Goal: Task Accomplishment & Management: Complete application form

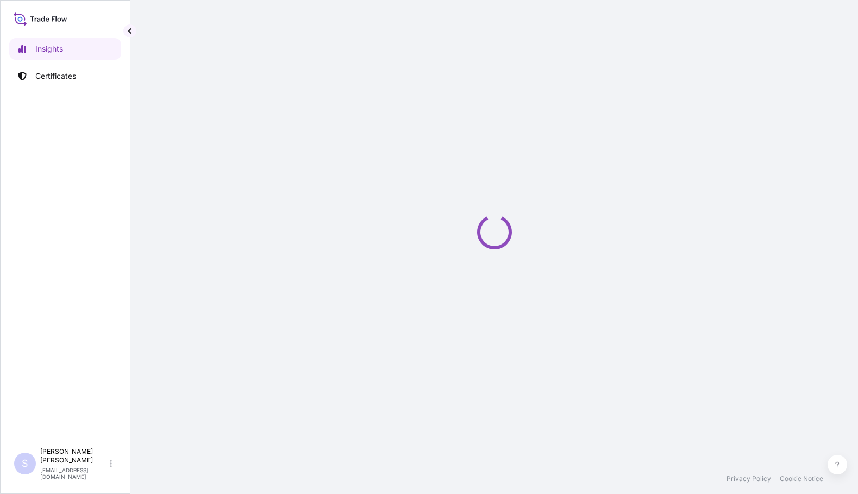
select select "2025"
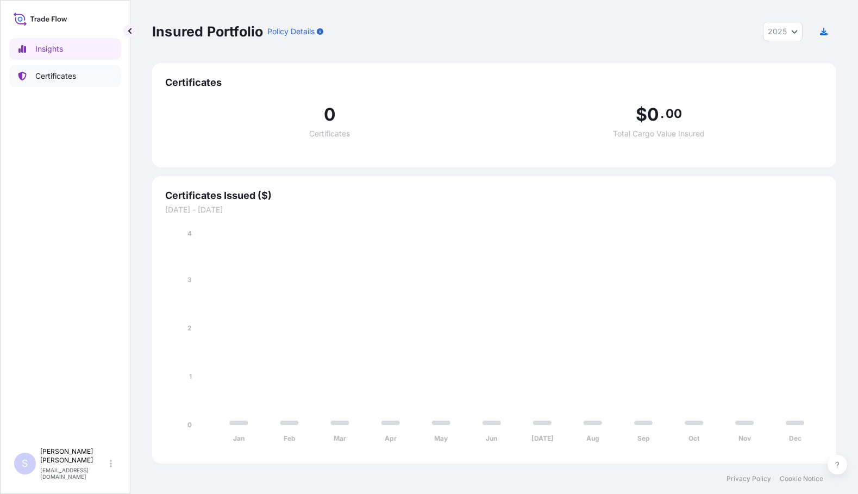
click at [52, 78] on p "Certificates" at bounding box center [55, 76] width 41 height 11
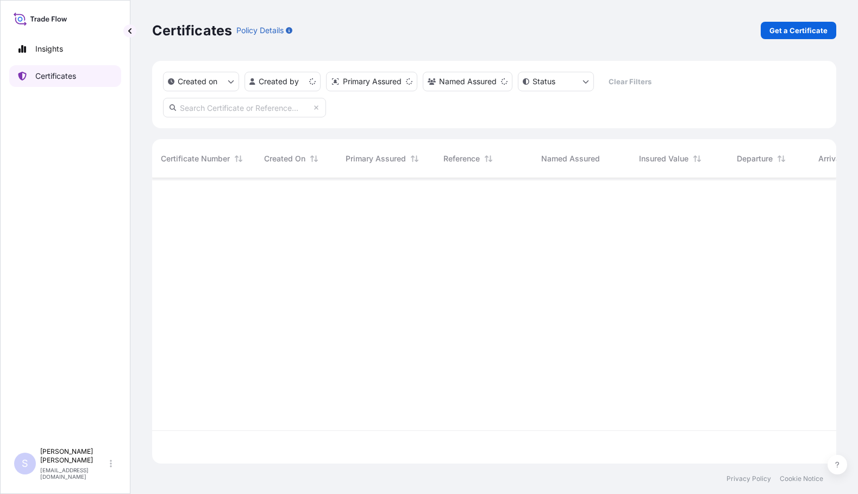
scroll to position [283, 676]
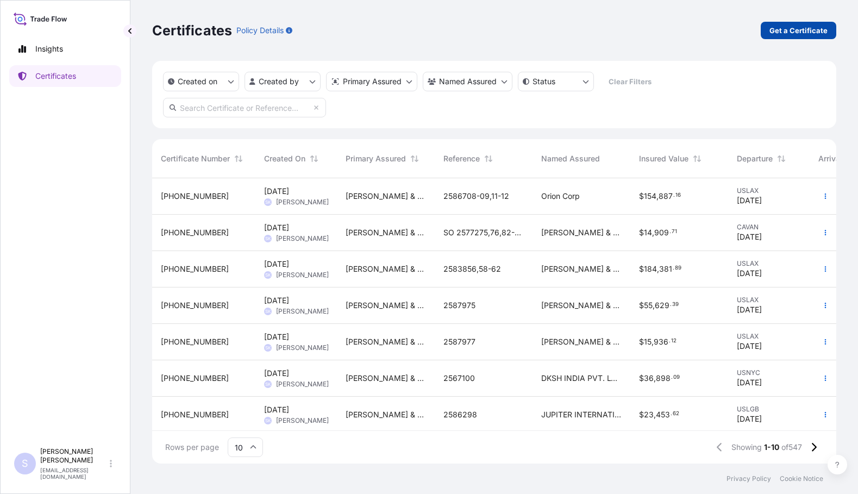
click at [795, 33] on p "Get a Certificate" at bounding box center [798, 30] width 58 height 11
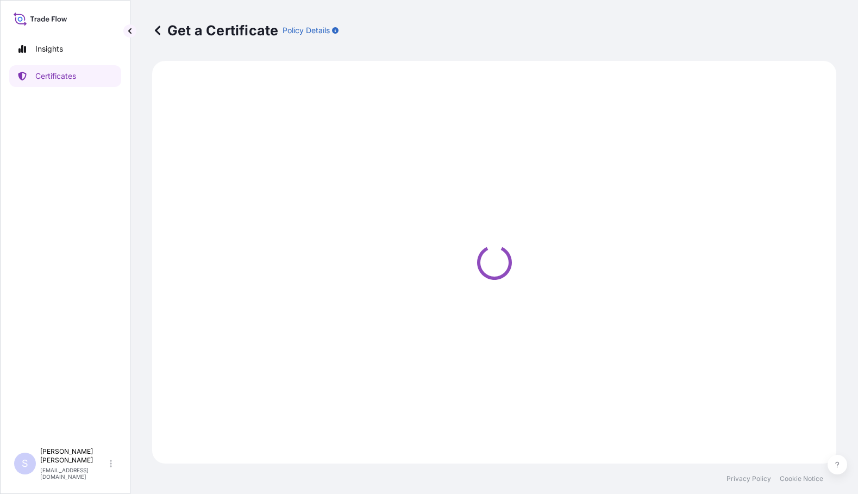
select select "Road / [GEOGRAPHIC_DATA]"
select select "Sea"
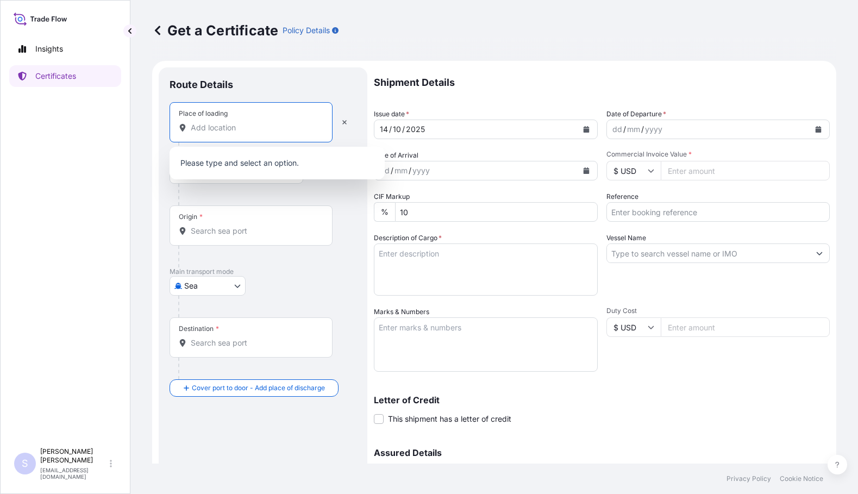
click at [253, 131] on input "Place of loading" at bounding box center [255, 127] width 128 height 11
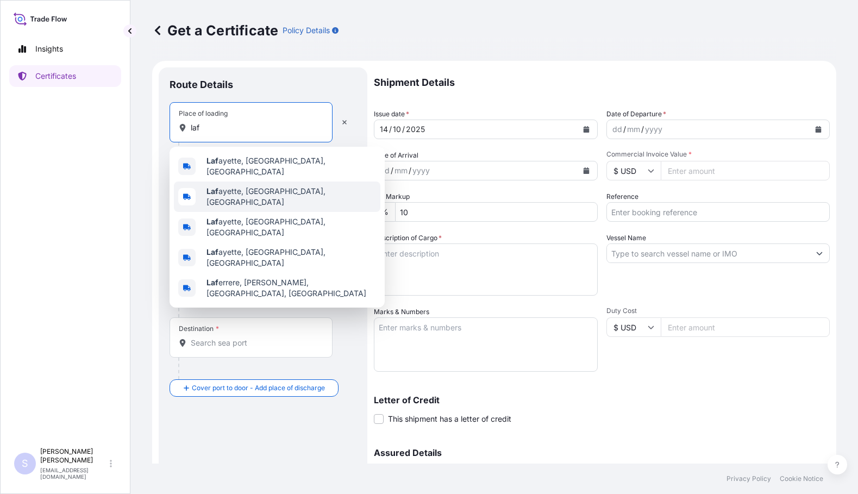
click at [248, 199] on div "Laf ayette, [GEOGRAPHIC_DATA], [GEOGRAPHIC_DATA]" at bounding box center [277, 196] width 206 height 30
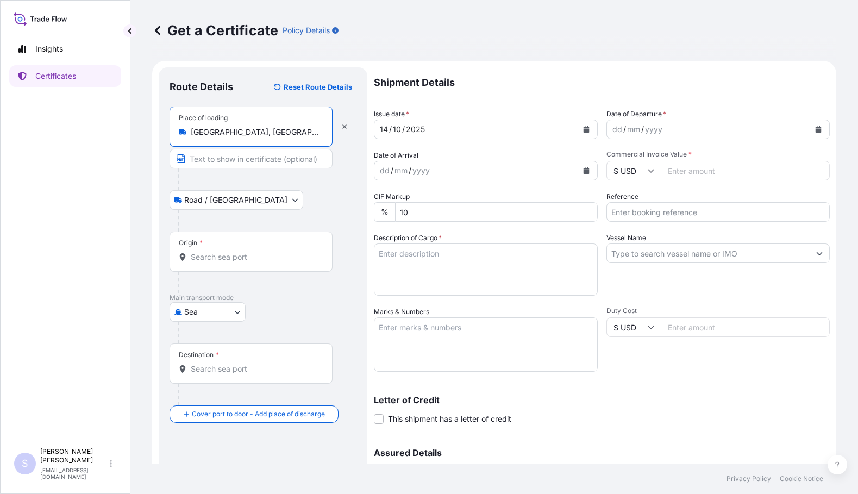
type input "[GEOGRAPHIC_DATA], [GEOGRAPHIC_DATA], [GEOGRAPHIC_DATA]"
click at [205, 199] on body "Insights Certificates S [PERSON_NAME] [EMAIL_ADDRESS][DOMAIN_NAME] Get a Certif…" at bounding box center [429, 247] width 858 height 494
click at [211, 260] on input "Origin *" at bounding box center [255, 256] width 128 height 11
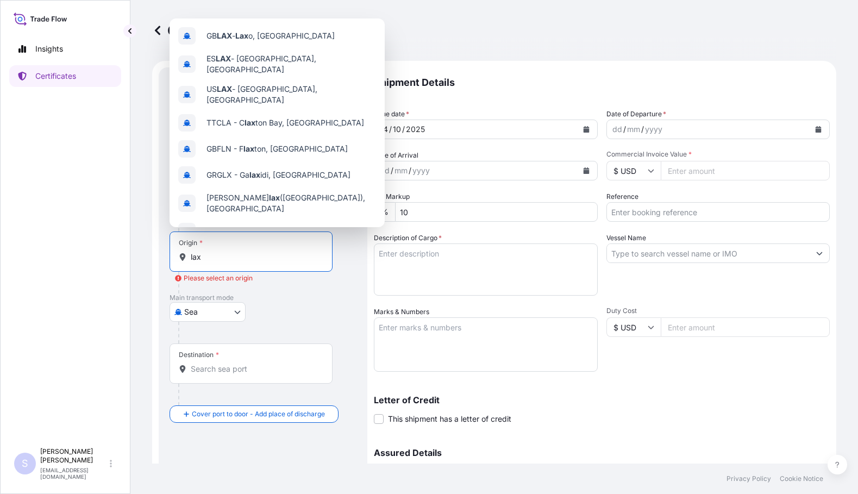
click at [211, 257] on input "lax" at bounding box center [255, 256] width 128 height 11
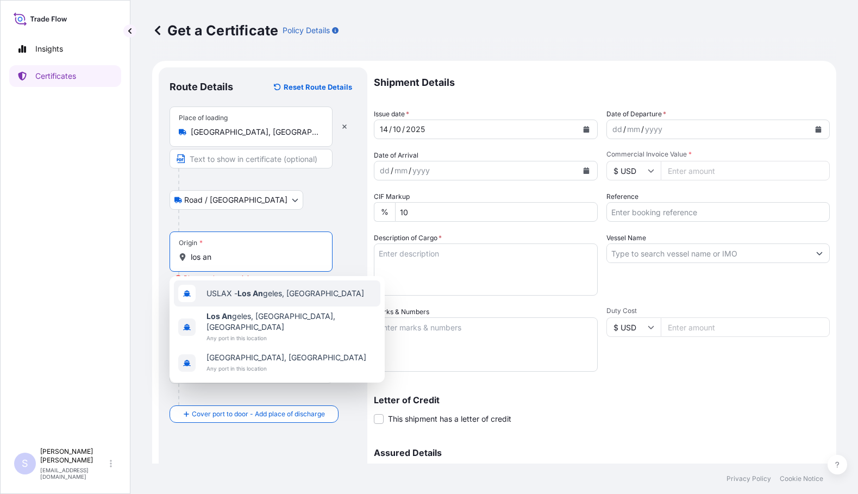
click at [279, 294] on span "USLAX - Los An geles, [GEOGRAPHIC_DATA]" at bounding box center [285, 293] width 158 height 11
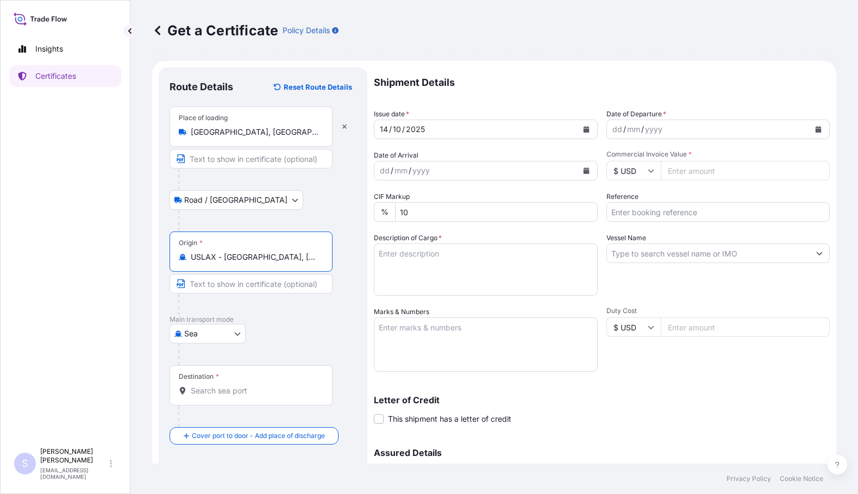
type input "USLAX - [GEOGRAPHIC_DATA], [GEOGRAPHIC_DATA]"
click at [211, 392] on input "Destination *" at bounding box center [255, 390] width 128 height 11
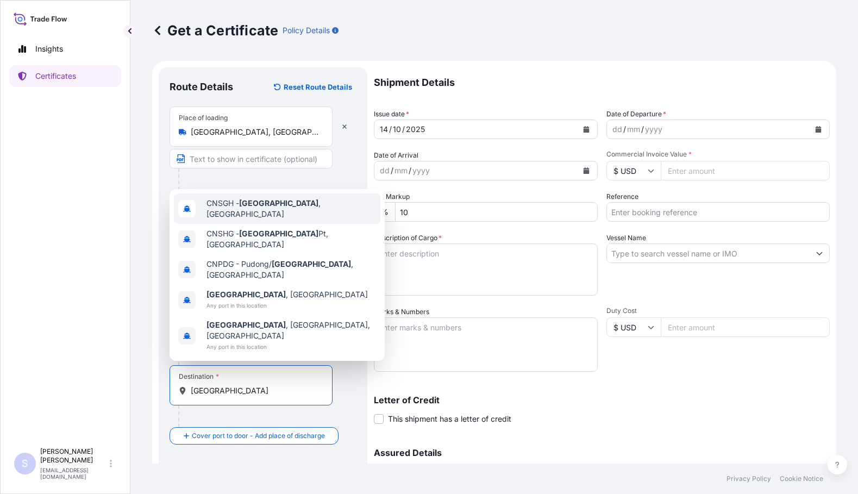
click at [279, 219] on span "CNSGH - [GEOGRAPHIC_DATA] , [GEOGRAPHIC_DATA]" at bounding box center [290, 209] width 169 height 22
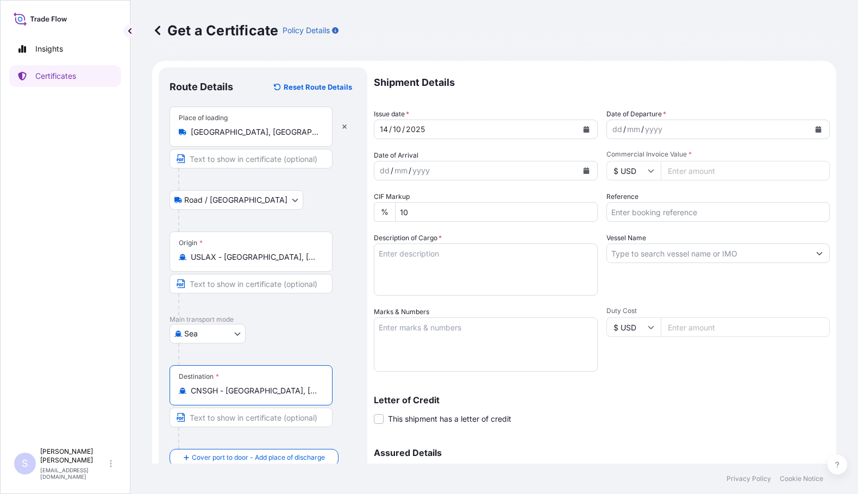
type input "CNSGH - [GEOGRAPHIC_DATA], [GEOGRAPHIC_DATA]"
click at [815, 128] on icon "Calendar" at bounding box center [818, 129] width 7 height 7
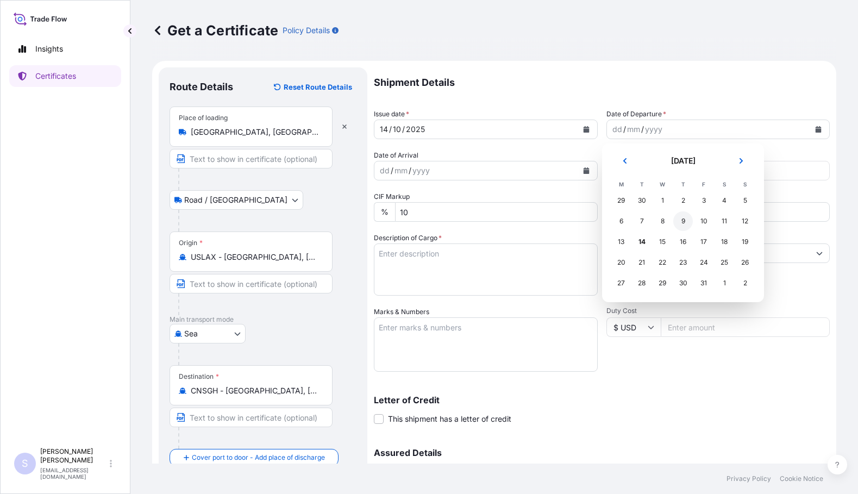
click at [681, 223] on div "9" at bounding box center [683, 221] width 20 height 20
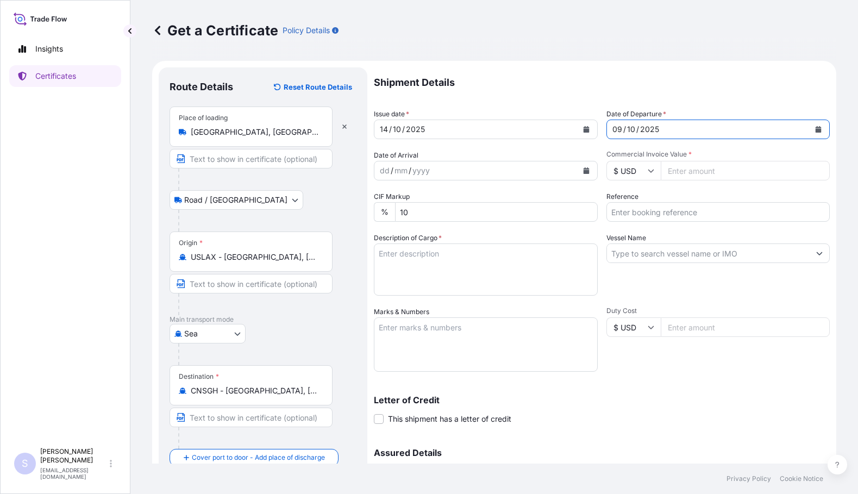
click at [584, 168] on icon "Calendar" at bounding box center [586, 170] width 7 height 7
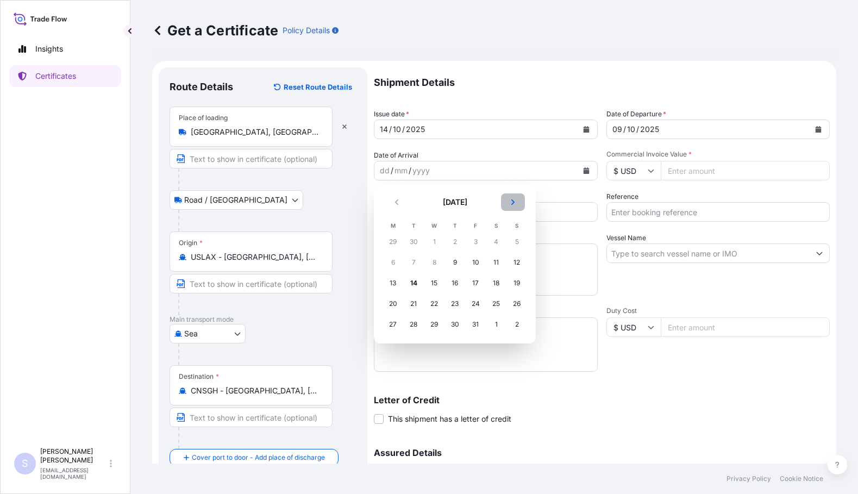
click at [516, 204] on button "Next" at bounding box center [513, 201] width 24 height 17
click at [399, 281] on div "10" at bounding box center [393, 283] width 20 height 20
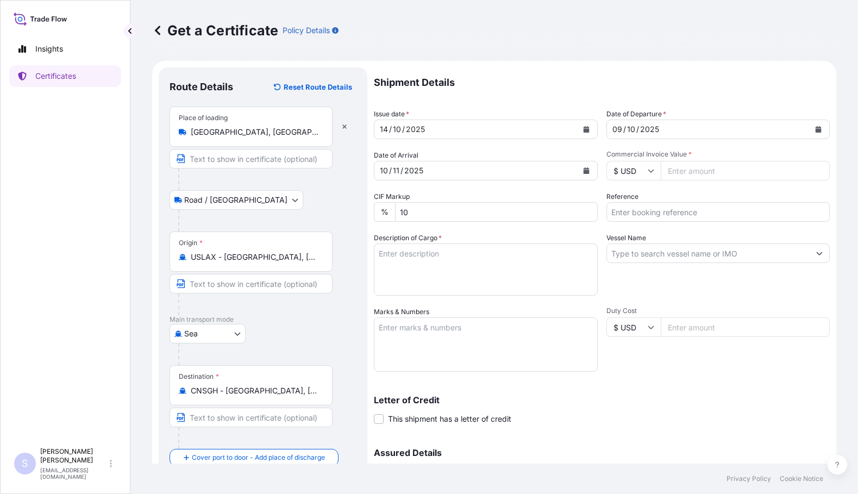
click at [697, 172] on input "Commercial Invoice Value *" at bounding box center [744, 171] width 169 height 20
paste input "21801.35"
type input "21801.35"
click at [425, 256] on textarea "Description of Cargo *" at bounding box center [486, 269] width 224 height 52
click at [420, 254] on textarea "Description of Cargo *" at bounding box center [486, 269] width 224 height 52
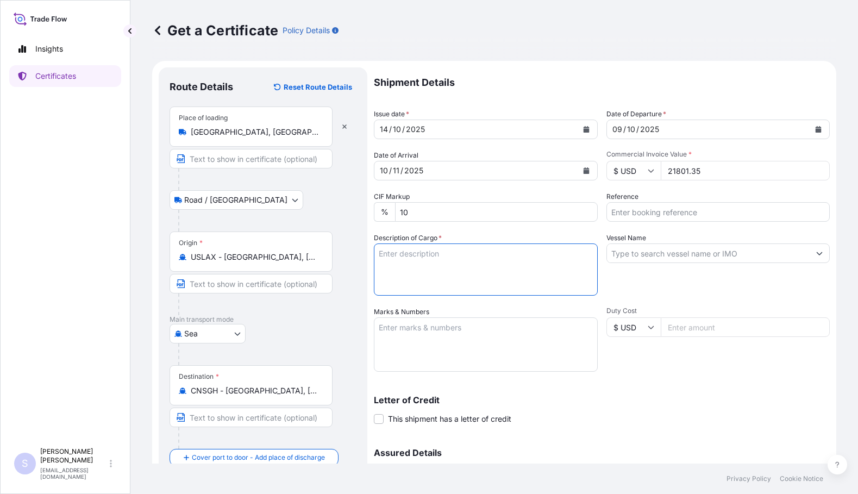
paste textarea "MAXI-GEL 420 NG STARCH PACKED ON 17 PALLETS PER CONTAINER Goods are of USA orig…"
type textarea "MAXI-GEL 420 NG STARCH PACKED ON 17 PALLETS PER CONTAINER Goods are of USA orig…"
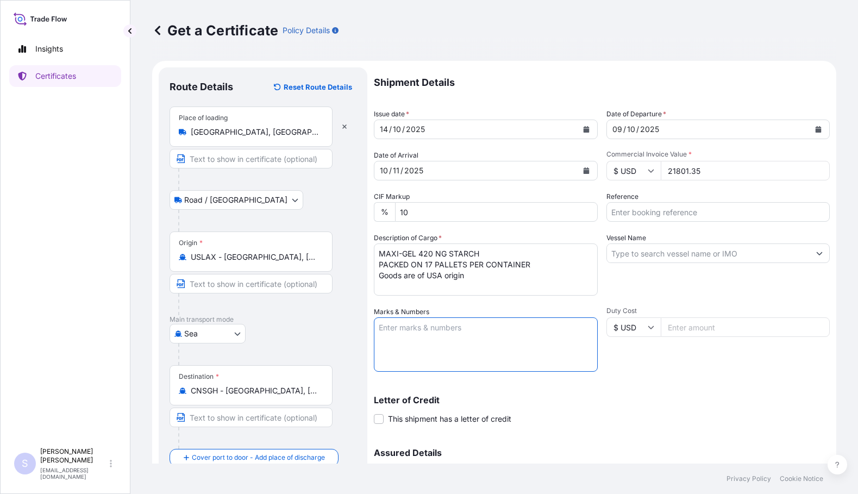
click at [410, 331] on textarea "Marks & Numbers" at bounding box center [486, 344] width 224 height 54
click at [389, 326] on textarea "Marks & Numbers" at bounding box center [486, 344] width 224 height 54
paste textarea "FFAU1435090"
click at [421, 326] on textarea "Container # FFAU1435090" at bounding box center [486, 344] width 224 height 54
click at [451, 327] on textarea "Container # FFAU1435090" at bounding box center [486, 344] width 224 height 54
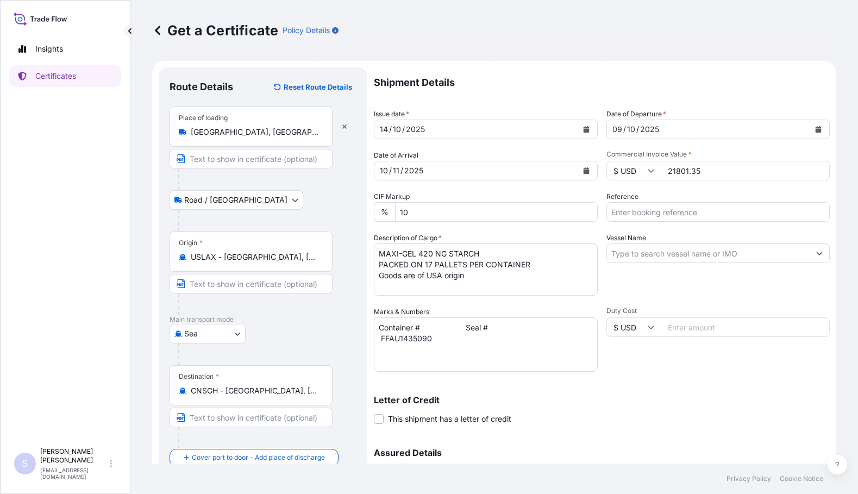
drag, startPoint x: 466, startPoint y: 336, endPoint x: 487, endPoint y: 336, distance: 21.2
click at [480, 335] on textarea "Container # Seal # FFAU1435090" at bounding box center [486, 344] width 224 height 54
click at [476, 331] on textarea "Container # Seal # FFAU1435090" at bounding box center [486, 344] width 224 height 54
click at [471, 334] on textarea "Container # Seal # FFAU1435090" at bounding box center [486, 344] width 224 height 54
paste textarea "0120604"
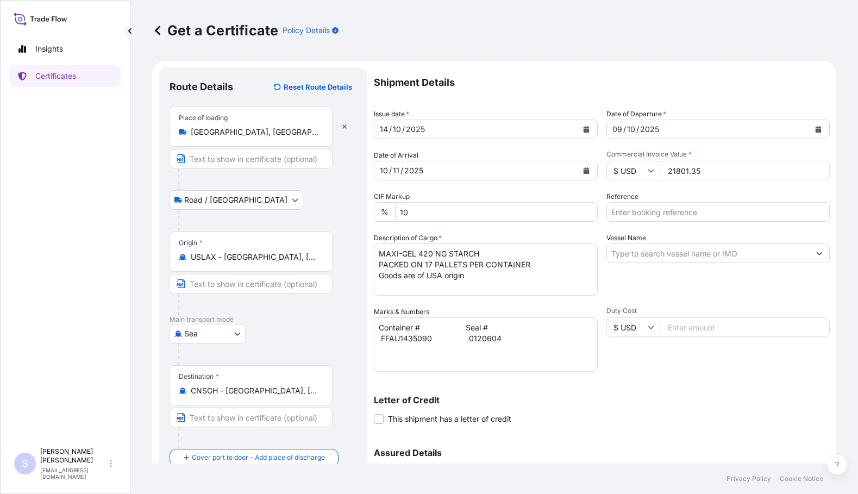
click at [394, 348] on textarea "Container # Seal # FFAU1435090 0120604" at bounding box center [486, 344] width 224 height 54
paste textarea "ONEU1020142"
click at [380, 348] on textarea "Container # Seal # FFAU1435090 0120604 ONEU1020142" at bounding box center [486, 344] width 224 height 54
click at [381, 336] on textarea "Container # Seal # FFAU1435090 0120604 ONEU1020142" at bounding box center [486, 344] width 224 height 54
click at [484, 351] on textarea "Container # Seal # FFAU1435090 0120604 ONEU1020142" at bounding box center [486, 344] width 224 height 54
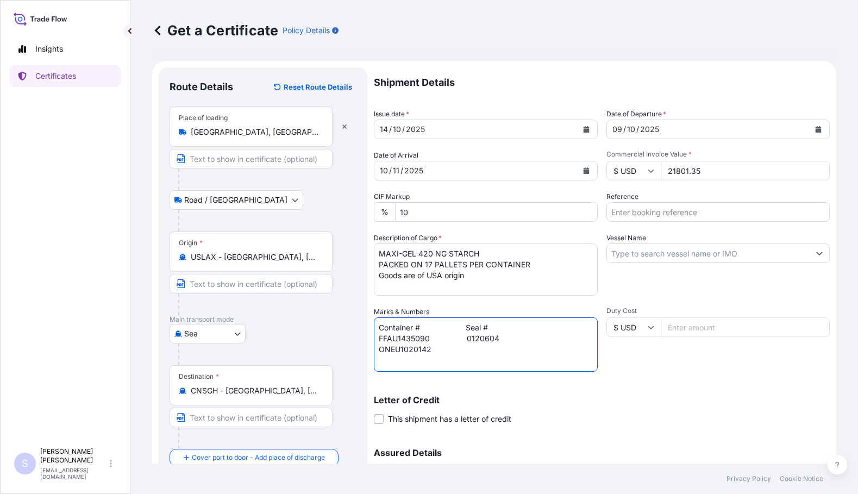
click at [430, 346] on textarea "Container # Seal # FFAU1435090 0120604 ONEU1020142" at bounding box center [486, 344] width 224 height 54
paste textarea "0120774"
click at [465, 339] on textarea "Container # Seal # FFAU1435090 0120604 ONEU1020142 0120774" at bounding box center [486, 344] width 224 height 54
type textarea "Container # Seal # FFAU1435090 0120604 ONEU1020142 0120774"
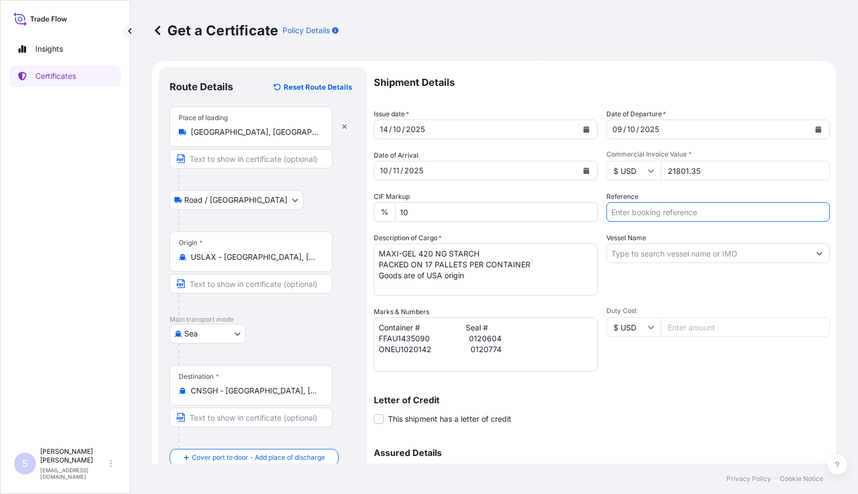
click at [692, 212] on input "Reference" at bounding box center [718, 212] width 224 height 20
click at [658, 209] on input "Reference" at bounding box center [718, 212] width 224 height 20
paste input "2578320, 21"
click at [694, 216] on input "SO 2578320, 21 PO" at bounding box center [718, 212] width 224 height 20
paste input "4400626578, 79"
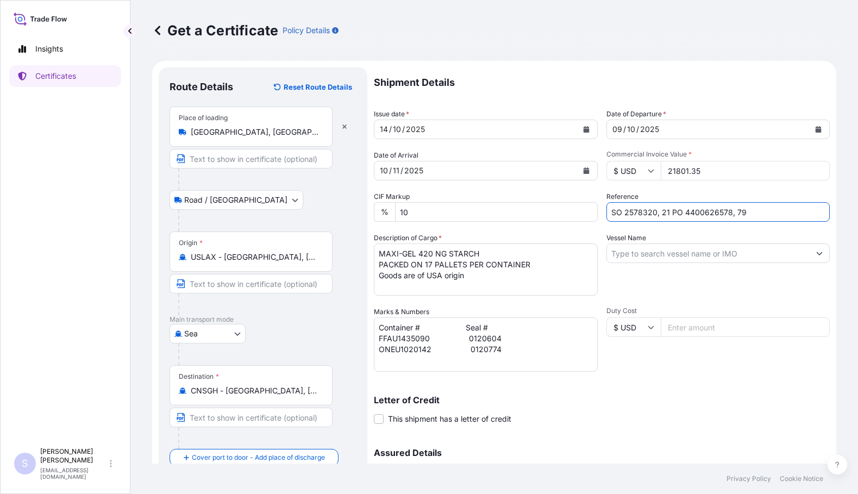
type input "SO 2578320, 21 PO 4400626578, 79"
click at [638, 253] on input "Vessel Name" at bounding box center [708, 253] width 203 height 20
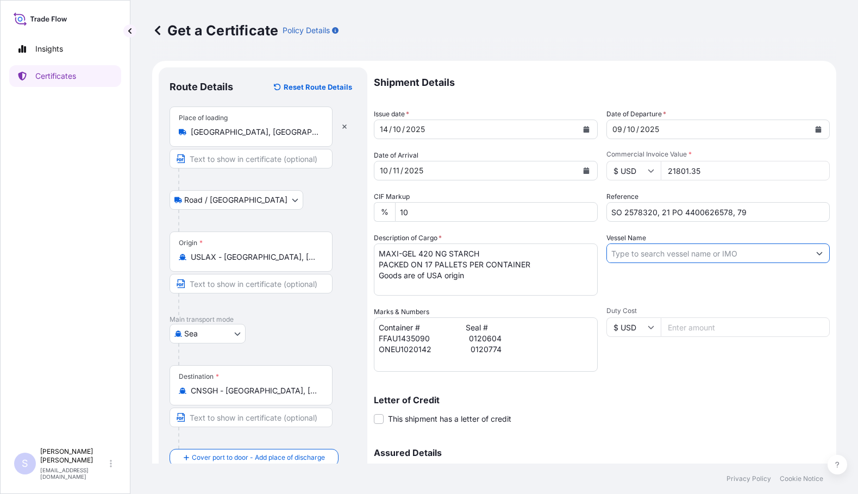
click at [657, 254] on input "Vessel Name" at bounding box center [708, 253] width 203 height 20
paste input "HMM OPAL 007W"
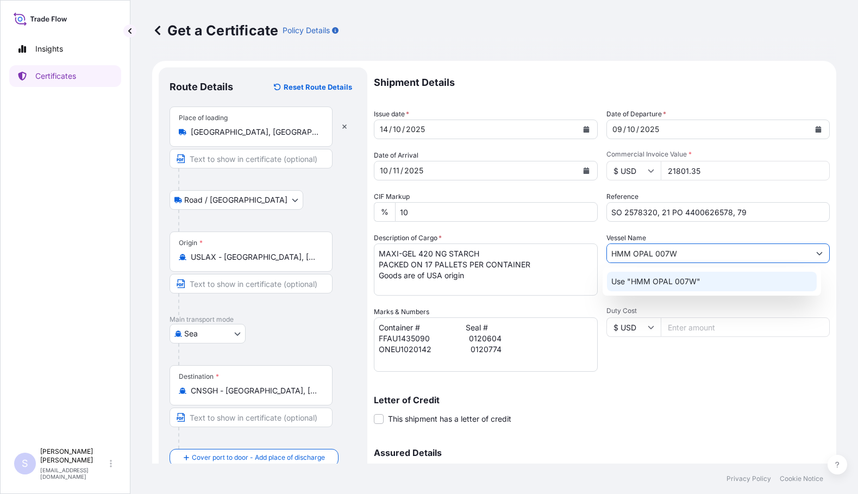
click at [668, 280] on p "Use "HMM OPAL 007W"" at bounding box center [655, 281] width 89 height 11
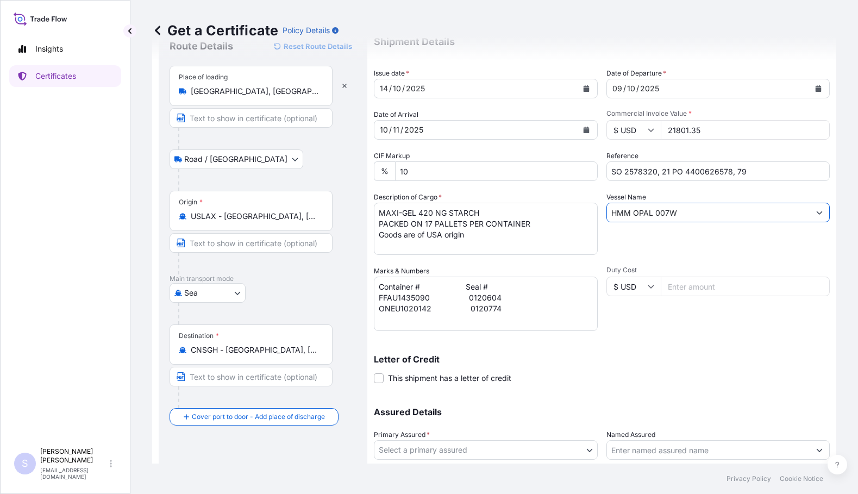
scroll to position [109, 0]
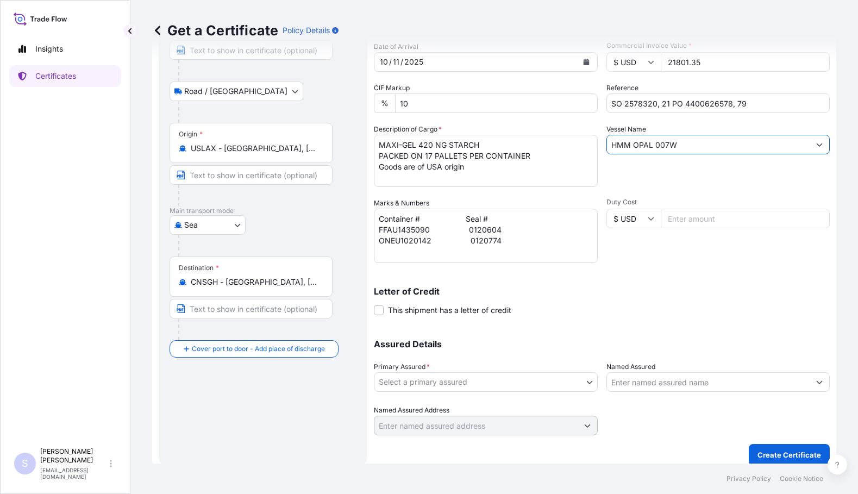
type input "HMM OPAL 007W"
drag, startPoint x: 380, startPoint y: 143, endPoint x: 493, endPoint y: 179, distance: 118.9
click at [493, 179] on textarea "MAXI-GEL 420 NG STARCH PACKED ON 17 PALLETS PER CONTAINER Goods are of USA orig…" at bounding box center [486, 161] width 224 height 52
paste textarea "CONTAINER GOODS ARE OF [GEOGRAPHIC_DATA] ORIGIN"
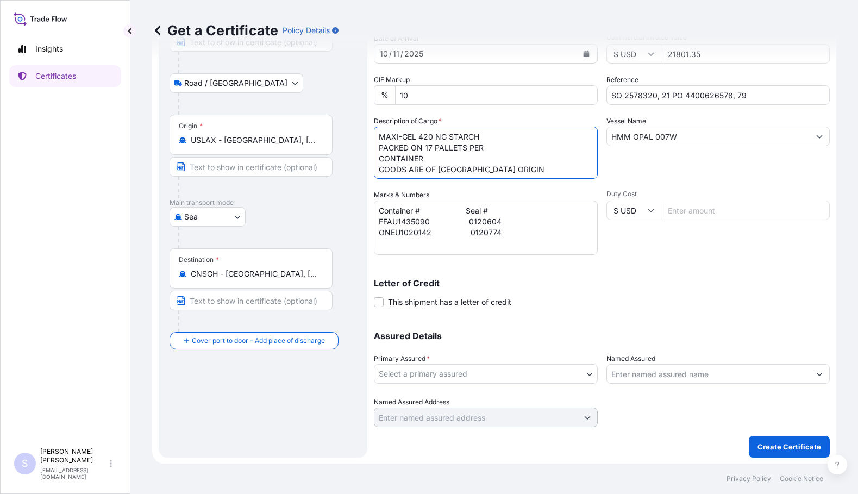
scroll to position [117, 0]
type textarea "MAXI-GEL 420 NG STARCH PACKED ON 17 PALLETS PER CONTAINER GOODS ARE OF [GEOGRAP…"
click at [585, 371] on body "Insights Certificates S [PERSON_NAME] [EMAIL_ADDRESS][DOMAIN_NAME] Get a Certif…" at bounding box center [429, 247] width 858 height 494
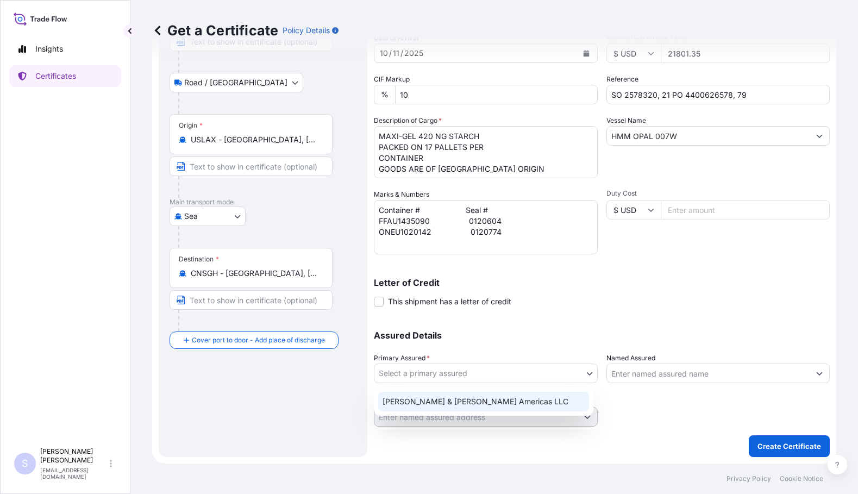
click at [501, 404] on div "[PERSON_NAME] & [PERSON_NAME] Americas LLC" at bounding box center [483, 402] width 211 height 20
select select "31658"
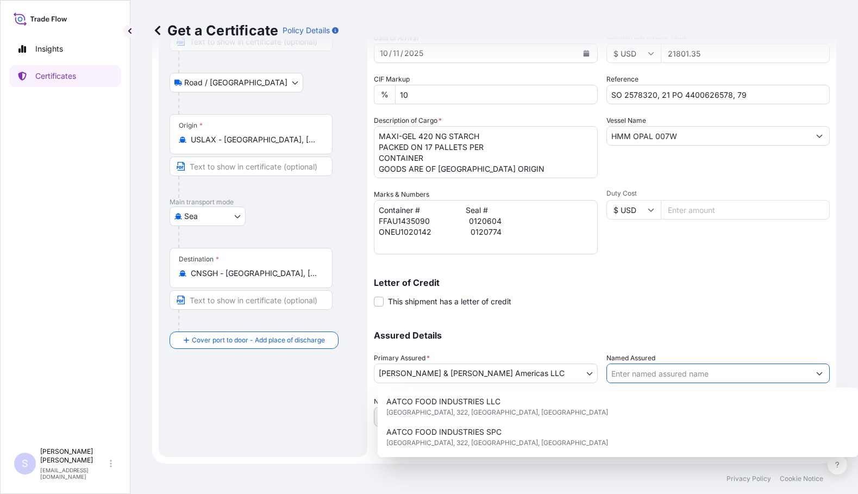
click at [816, 374] on icon "Show suggestions" at bounding box center [819, 373] width 7 height 7
click at [733, 313] on div "Shipment Details Issue date * [DATE] Date of Departure * [DATE] Date of Arrival…" at bounding box center [602, 188] width 456 height 476
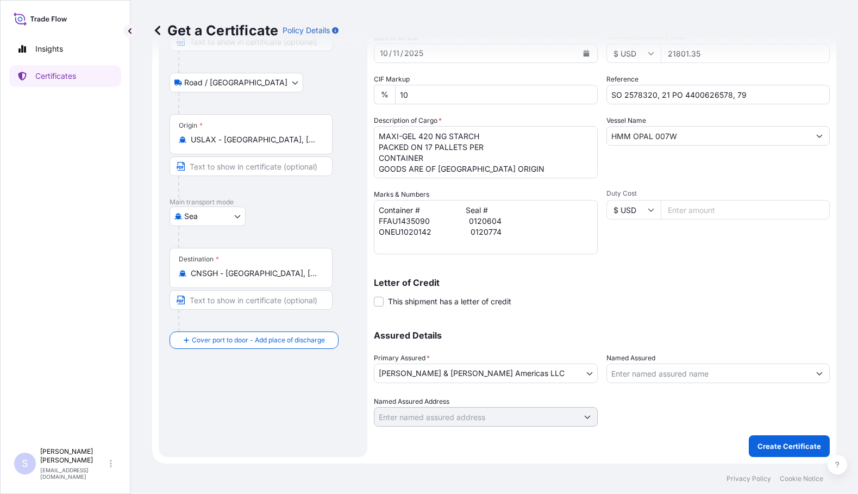
click at [647, 374] on input "Named Assured" at bounding box center [708, 373] width 203 height 20
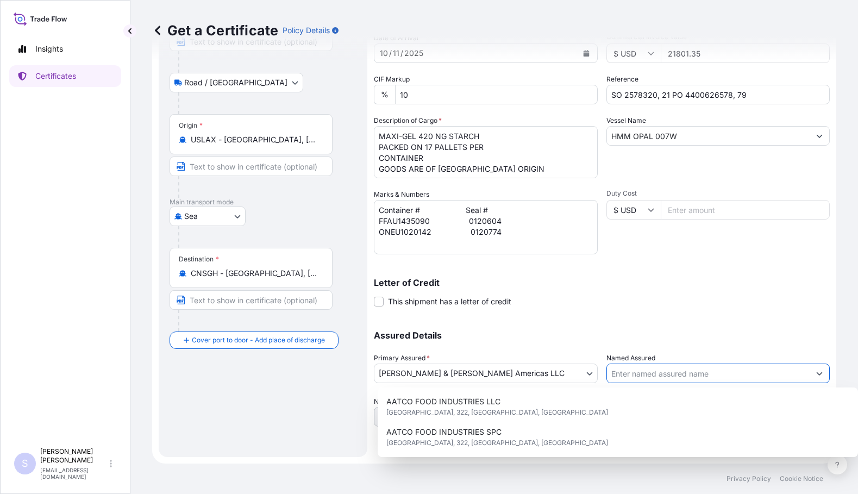
paste input "[PERSON_NAME] & [PERSON_NAME] TRADING([GEOGRAPHIC_DATA])CO LTD"
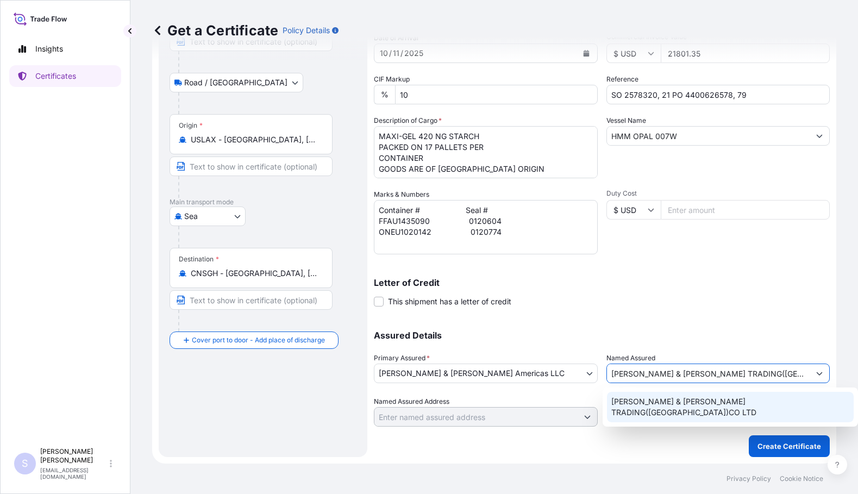
click at [646, 408] on div "[PERSON_NAME] & [PERSON_NAME] TRADING([GEOGRAPHIC_DATA])CO LTD" at bounding box center [730, 407] width 247 height 30
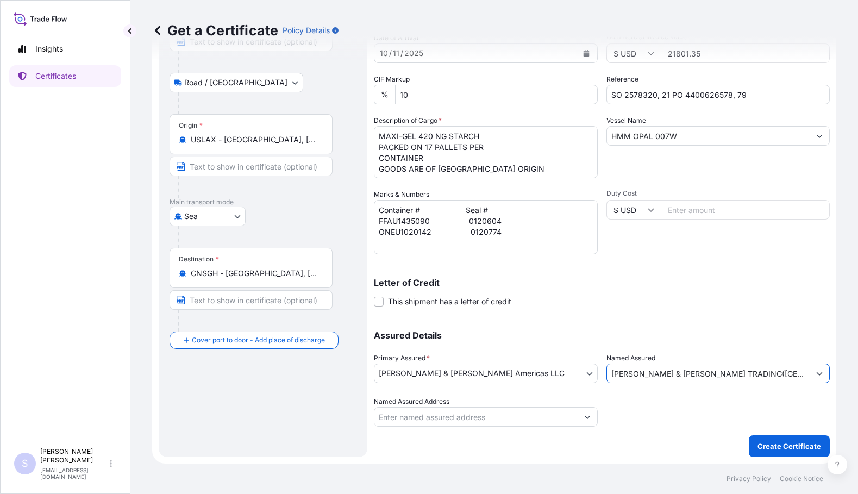
type input "[PERSON_NAME] & [PERSON_NAME] TRADING([GEOGRAPHIC_DATA])CO LTD"
click at [475, 421] on input "Named Assured Address" at bounding box center [475, 417] width 203 height 20
click at [584, 416] on icon "Show suggestions" at bounding box center [587, 416] width 6 height 3
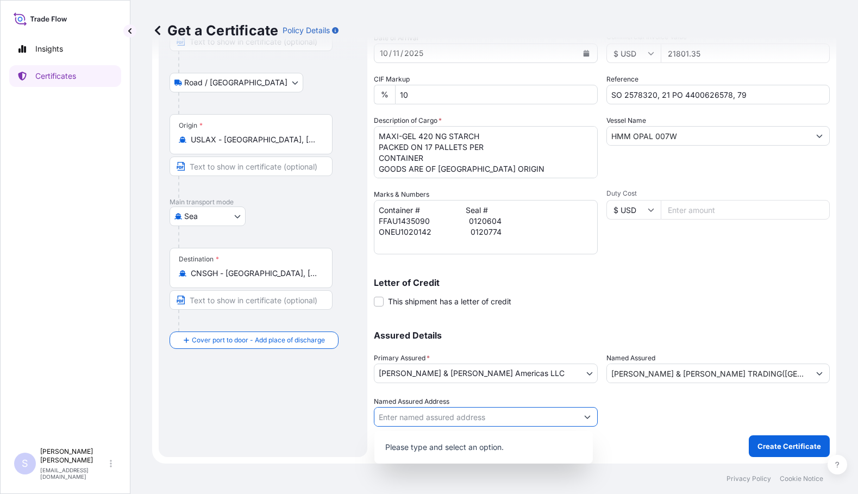
paste input "[STREET_ADDRESS]"
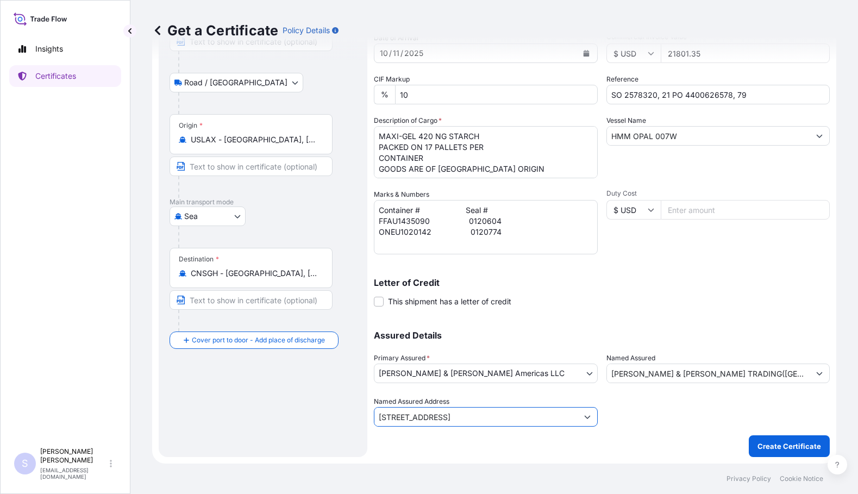
type input "[STREET_ADDRESS]"
click at [613, 421] on div at bounding box center [718, 411] width 224 height 30
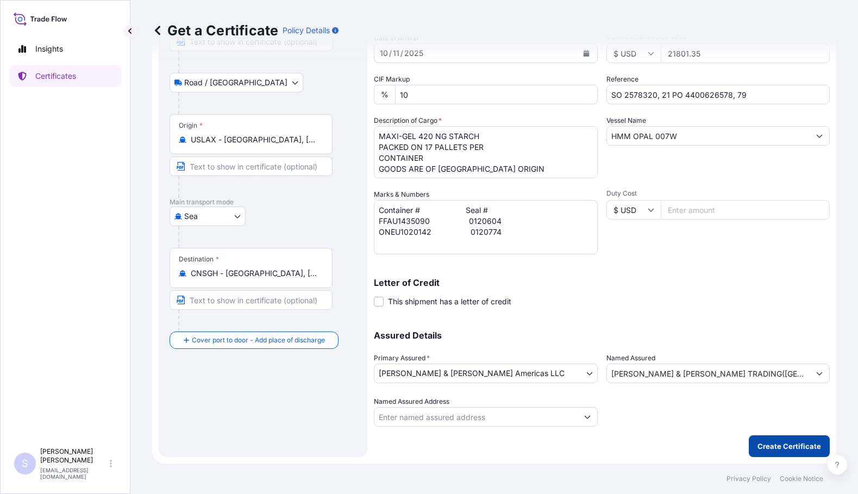
click at [773, 443] on p "Create Certificate" at bounding box center [789, 445] width 64 height 11
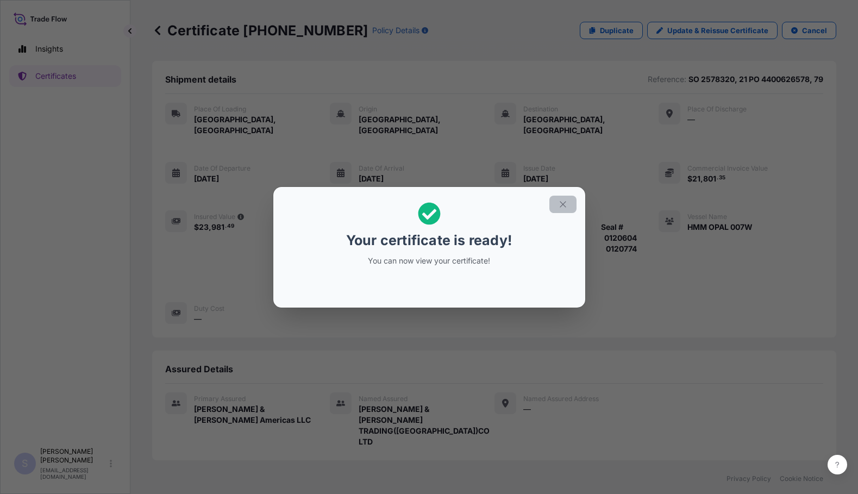
click at [568, 211] on button "button" at bounding box center [562, 204] width 27 height 17
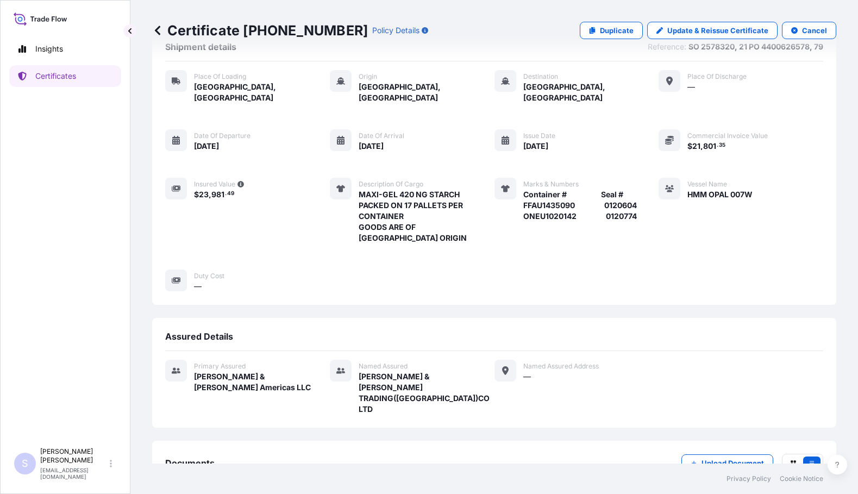
scroll to position [68, 0]
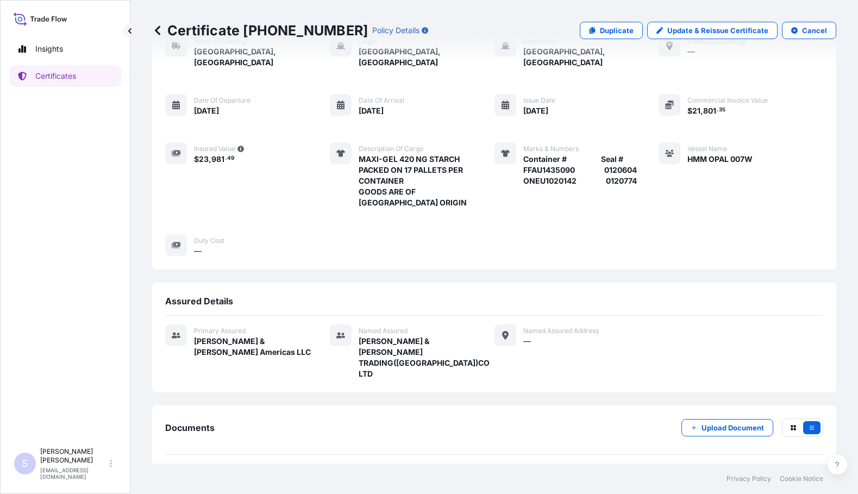
click at [753, 474] on div "[DATE]T16:27:42.424481" at bounding box center [767, 479] width 91 height 11
